Goal: Information Seeking & Learning: Learn about a topic

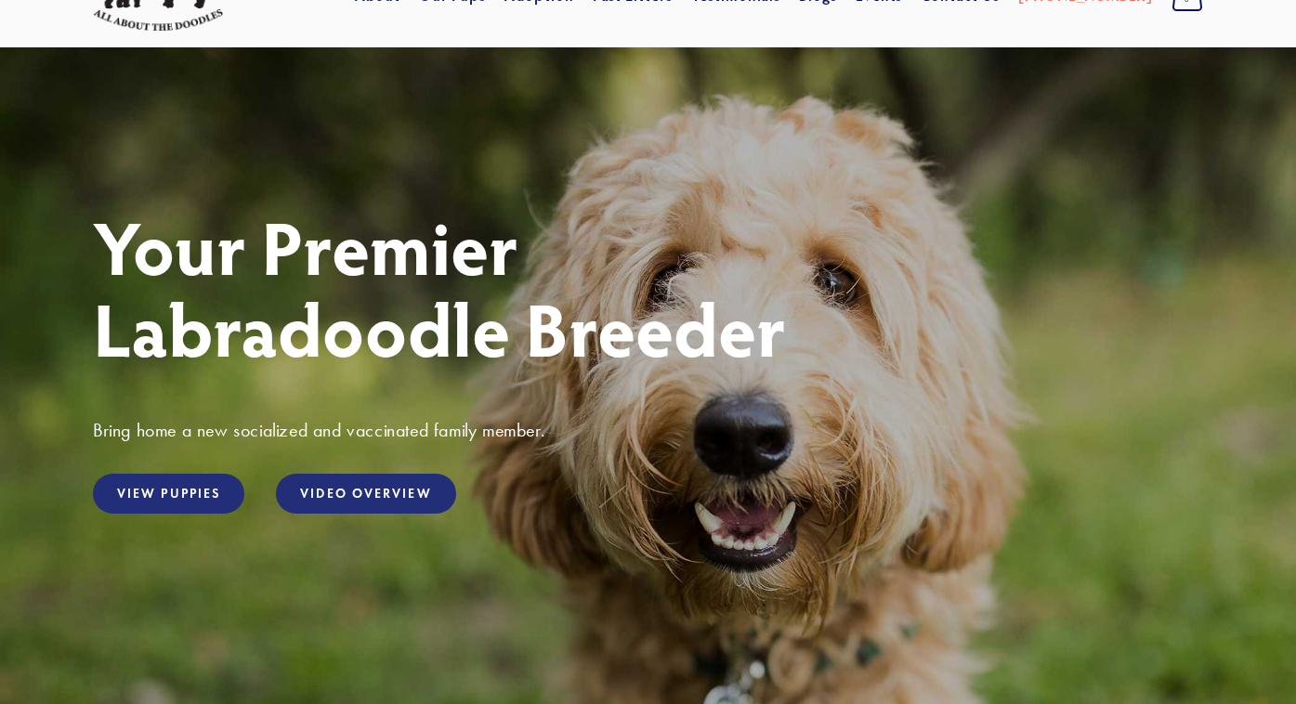
scroll to position [98, 0]
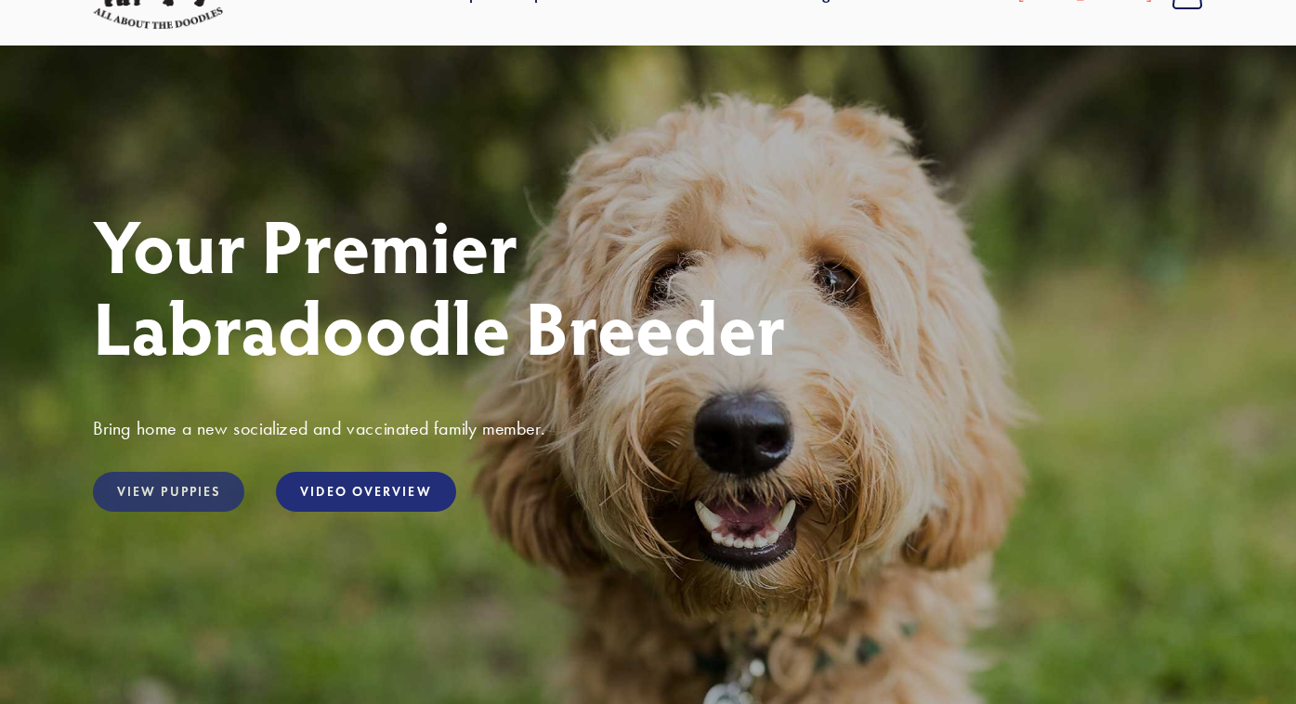
click at [169, 490] on link "View Puppies" at bounding box center [168, 492] width 151 height 40
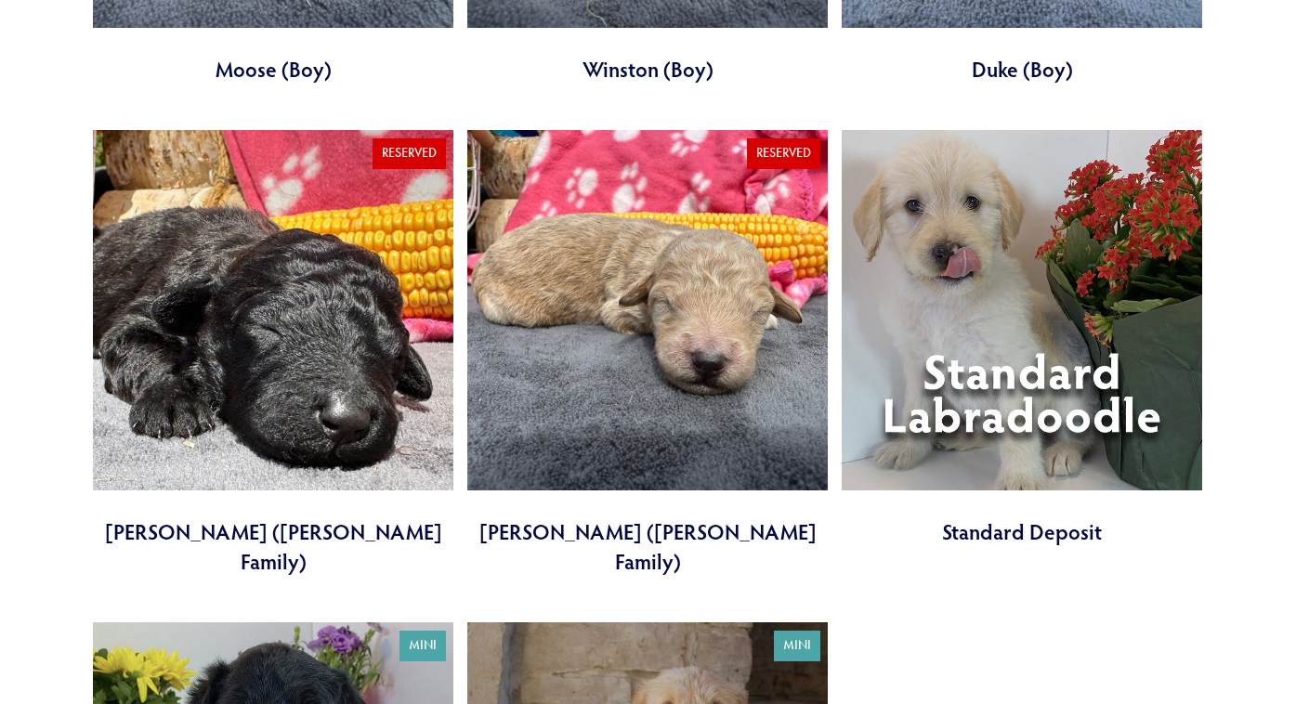
scroll to position [5772, 0]
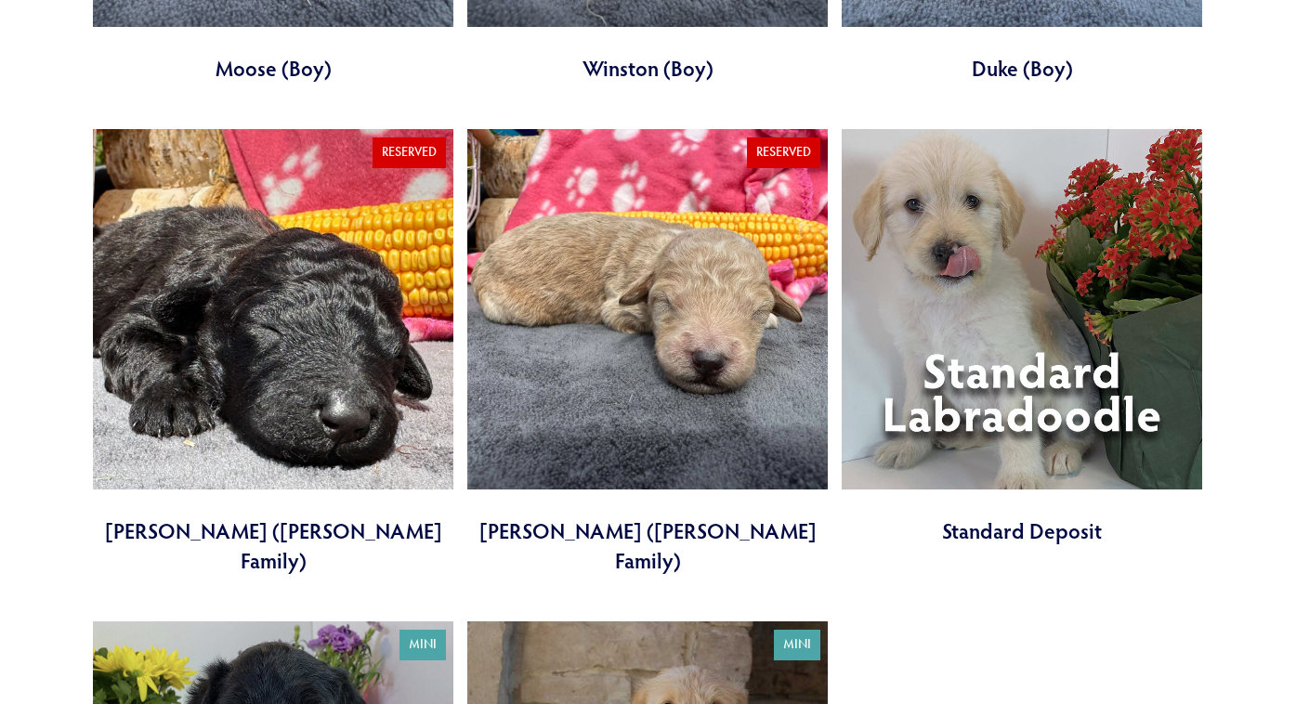
click at [1104, 289] on link at bounding box center [1022, 337] width 361 height 416
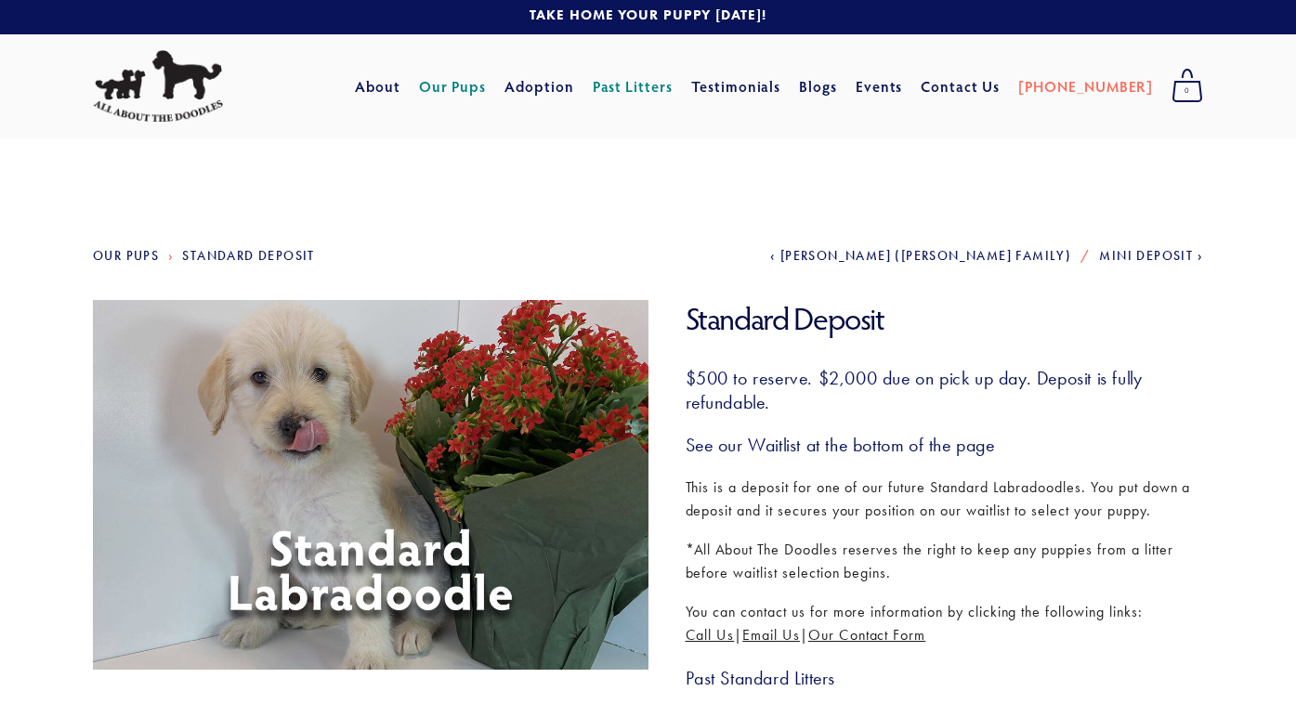
scroll to position [3, 0]
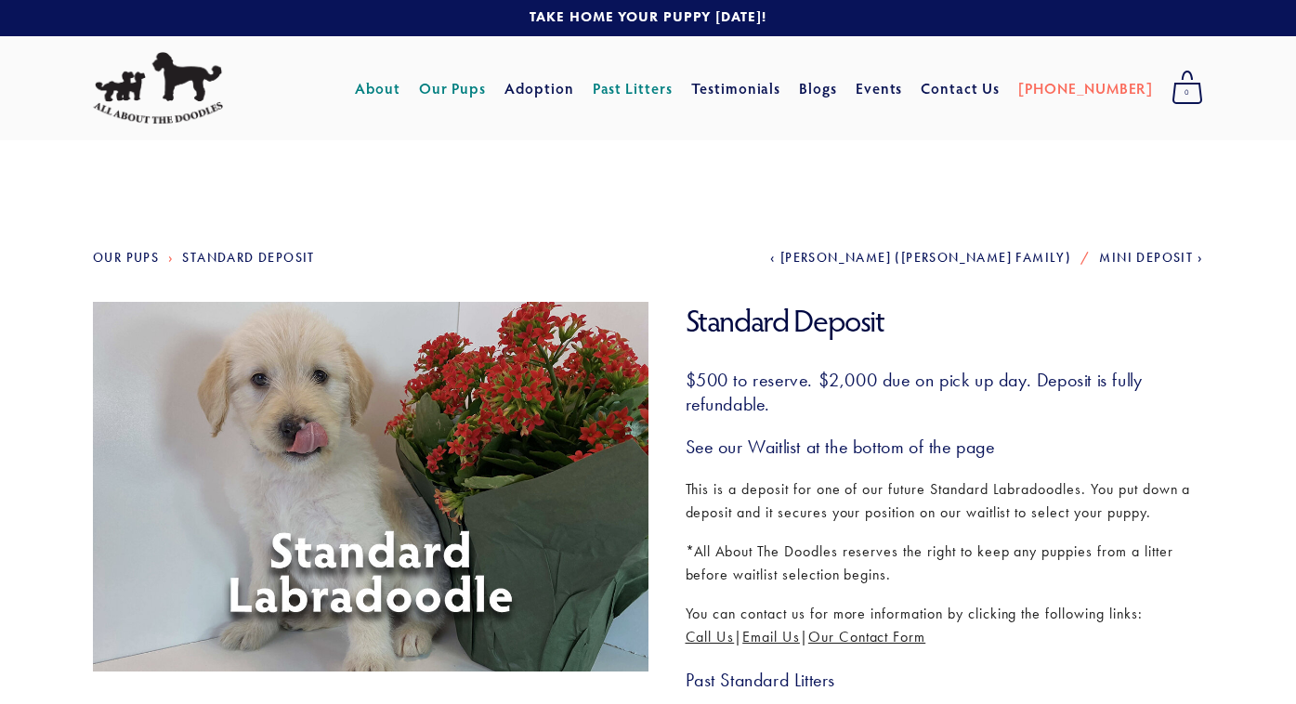
click at [400, 95] on link "About" at bounding box center [378, 88] width 46 height 33
